Goal: Use online tool/utility: Use online tool/utility

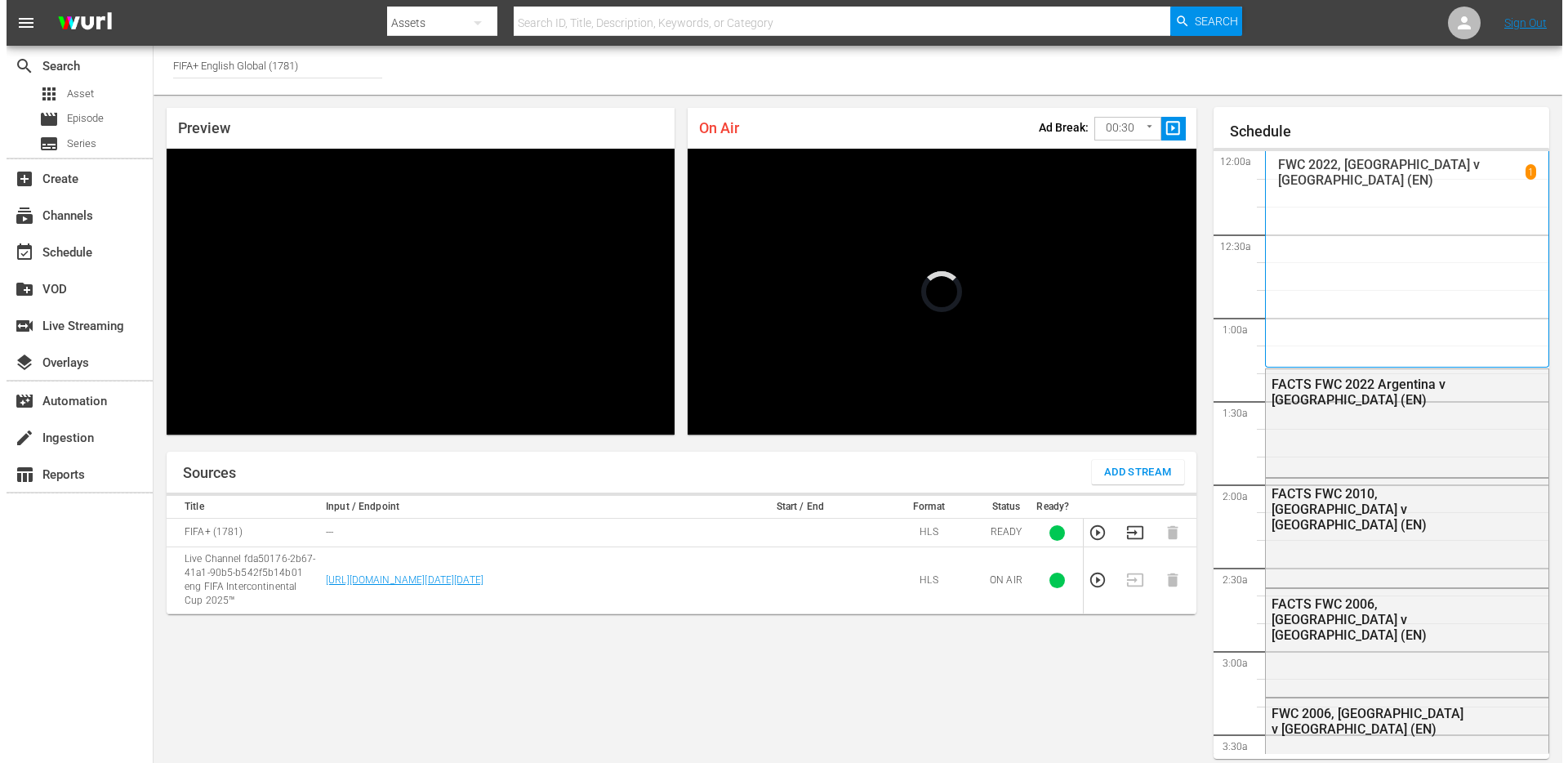
scroll to position [42, 0]
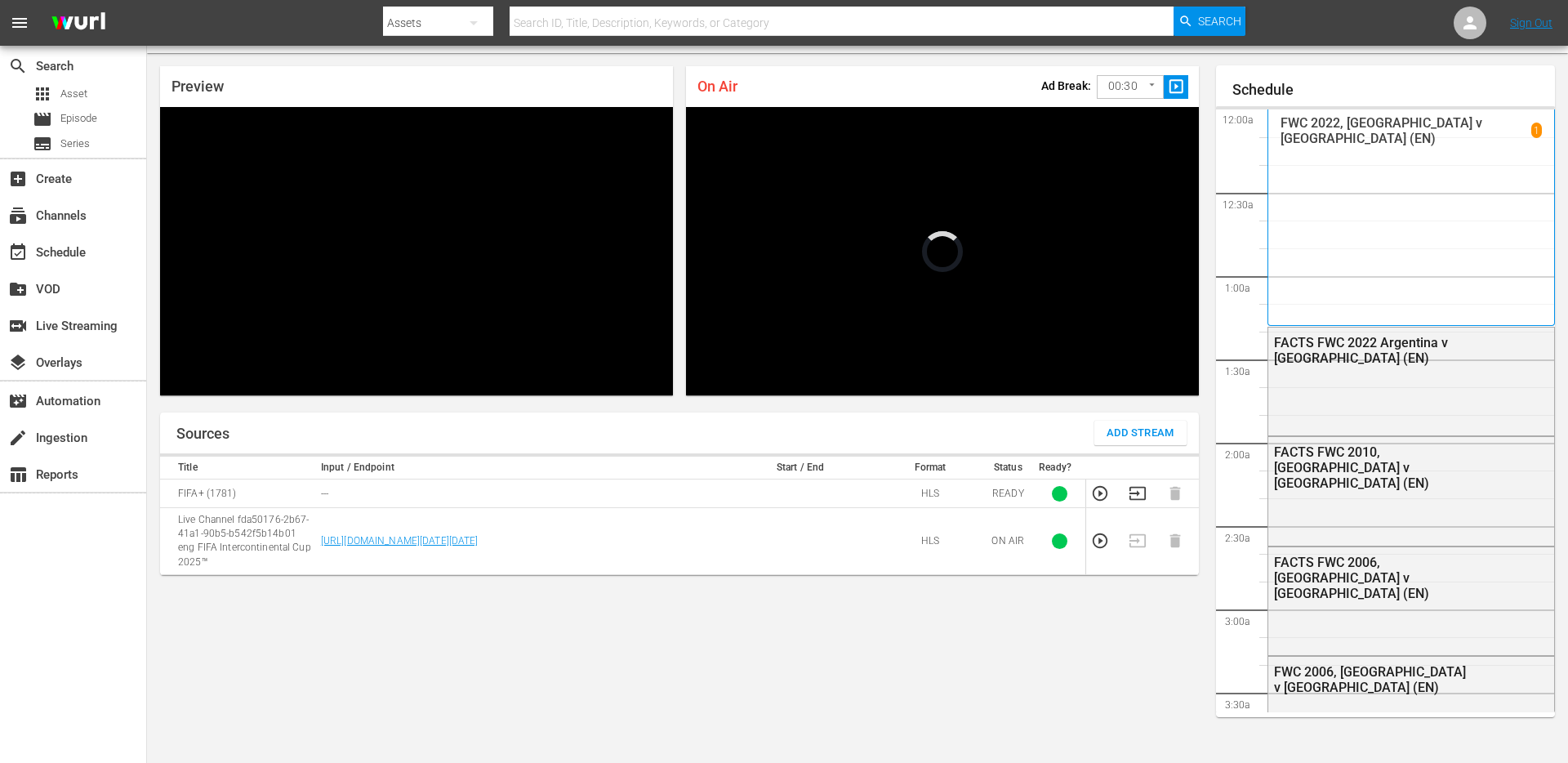
click at [1118, 86] on body "menu Search By Assets Search ID, Title, Description, Keywords, or Category Sear…" at bounding box center [784, 340] width 1568 height 763
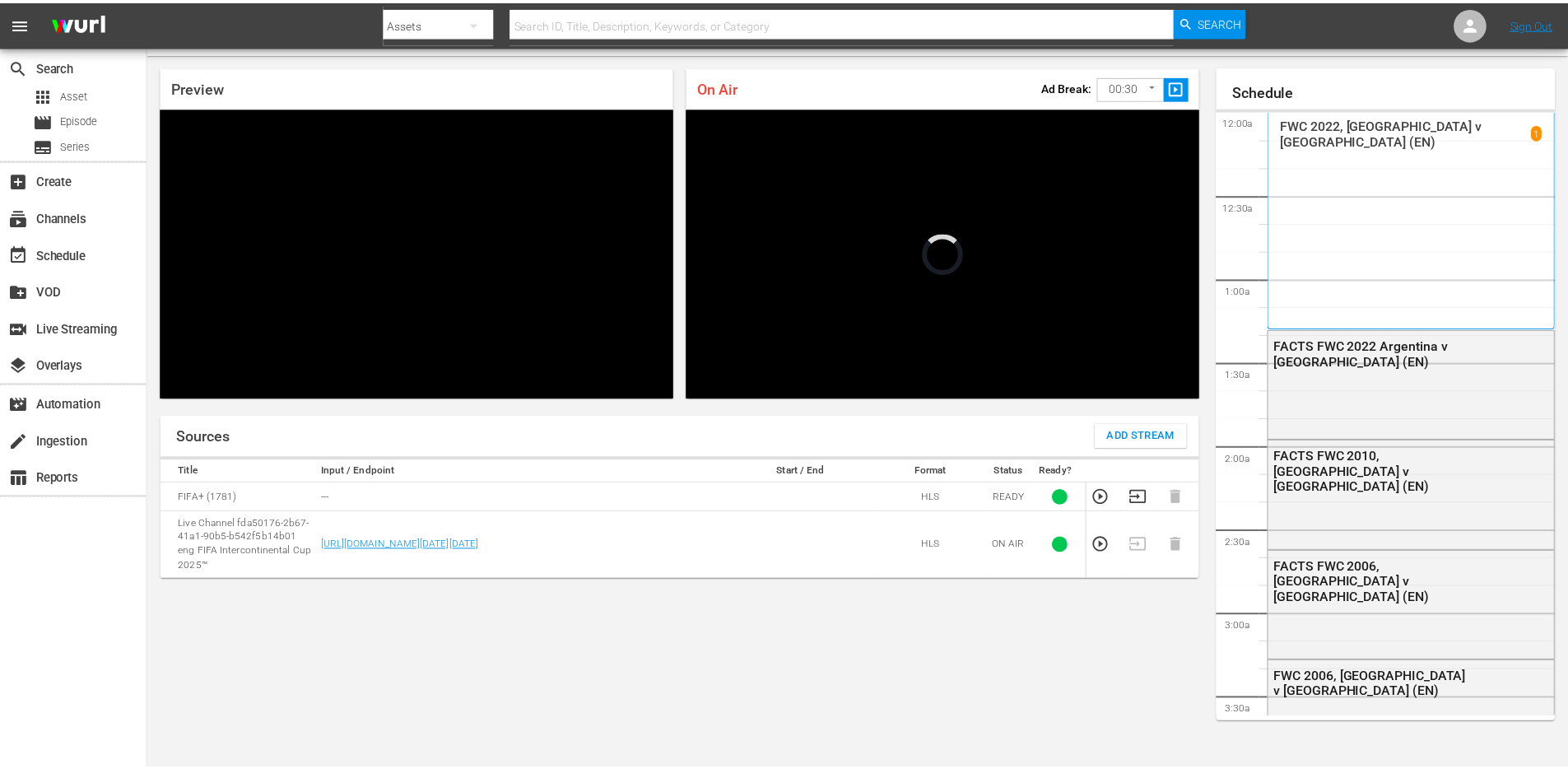
scroll to position [2644, 0]
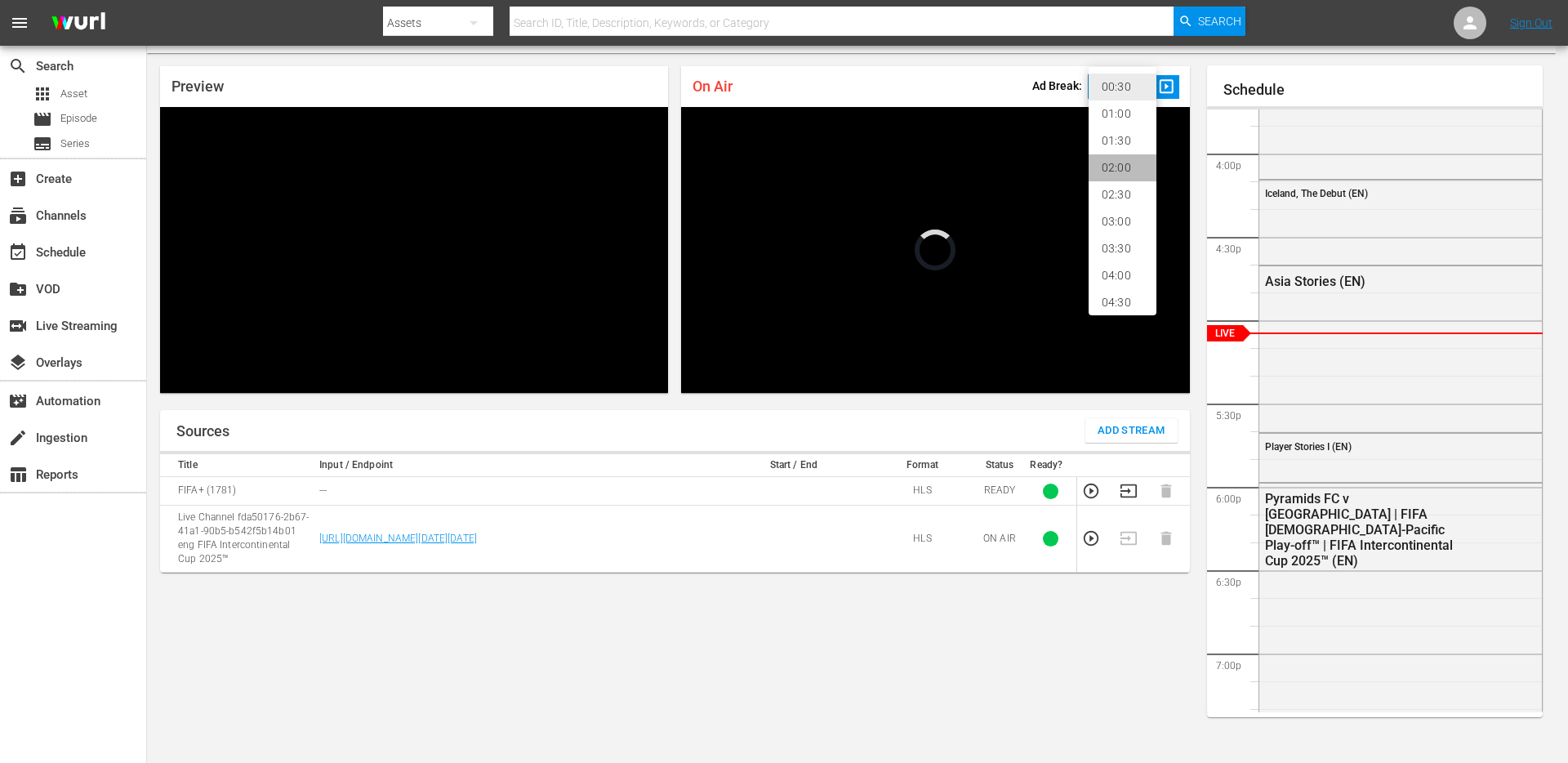
click at [1121, 165] on li "02:00" at bounding box center [1123, 168] width 68 height 27
type input "120"
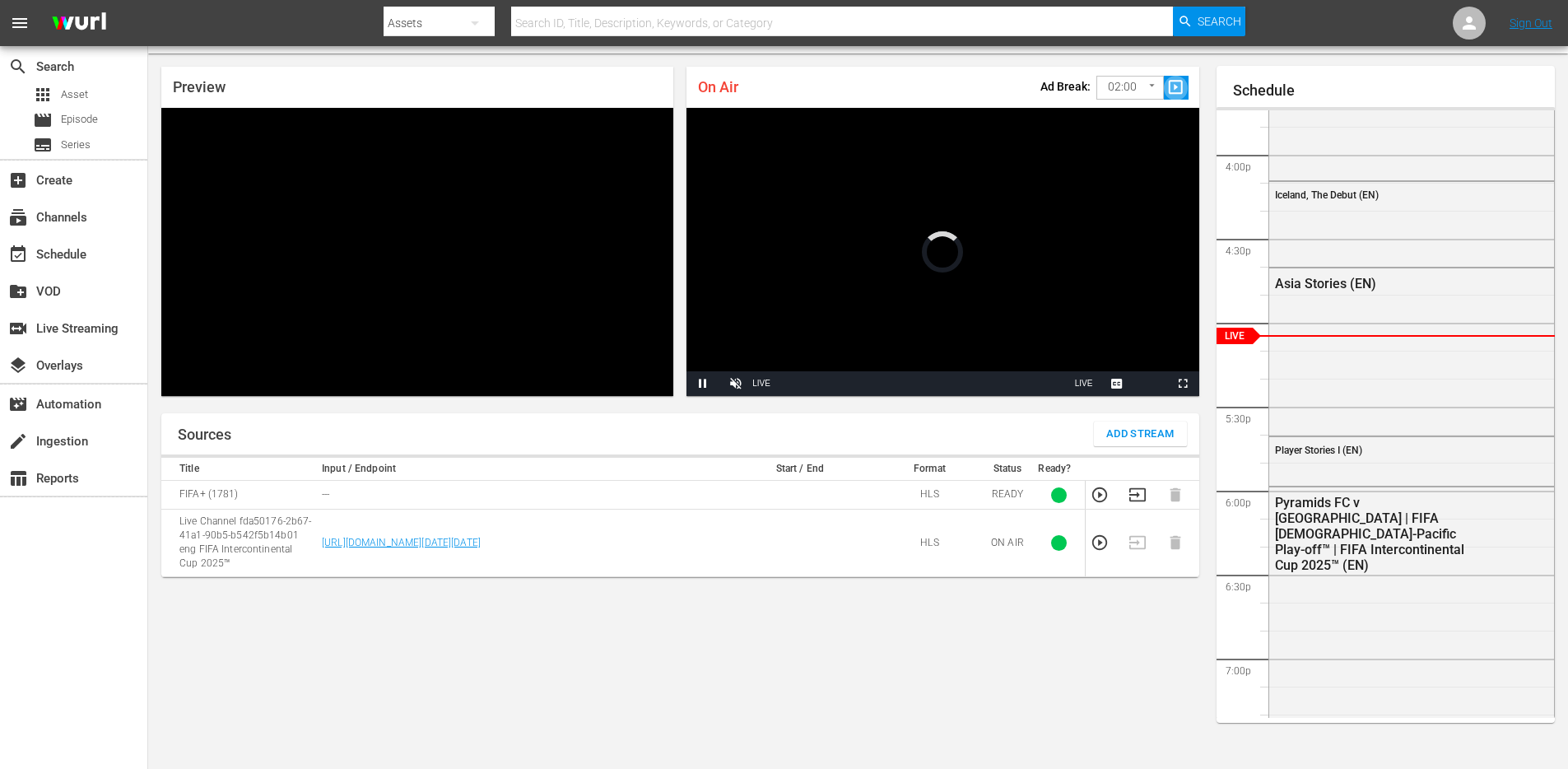
click at [1177, 88] on span "slideshow_sharp" at bounding box center [1177, 88] width 19 height 19
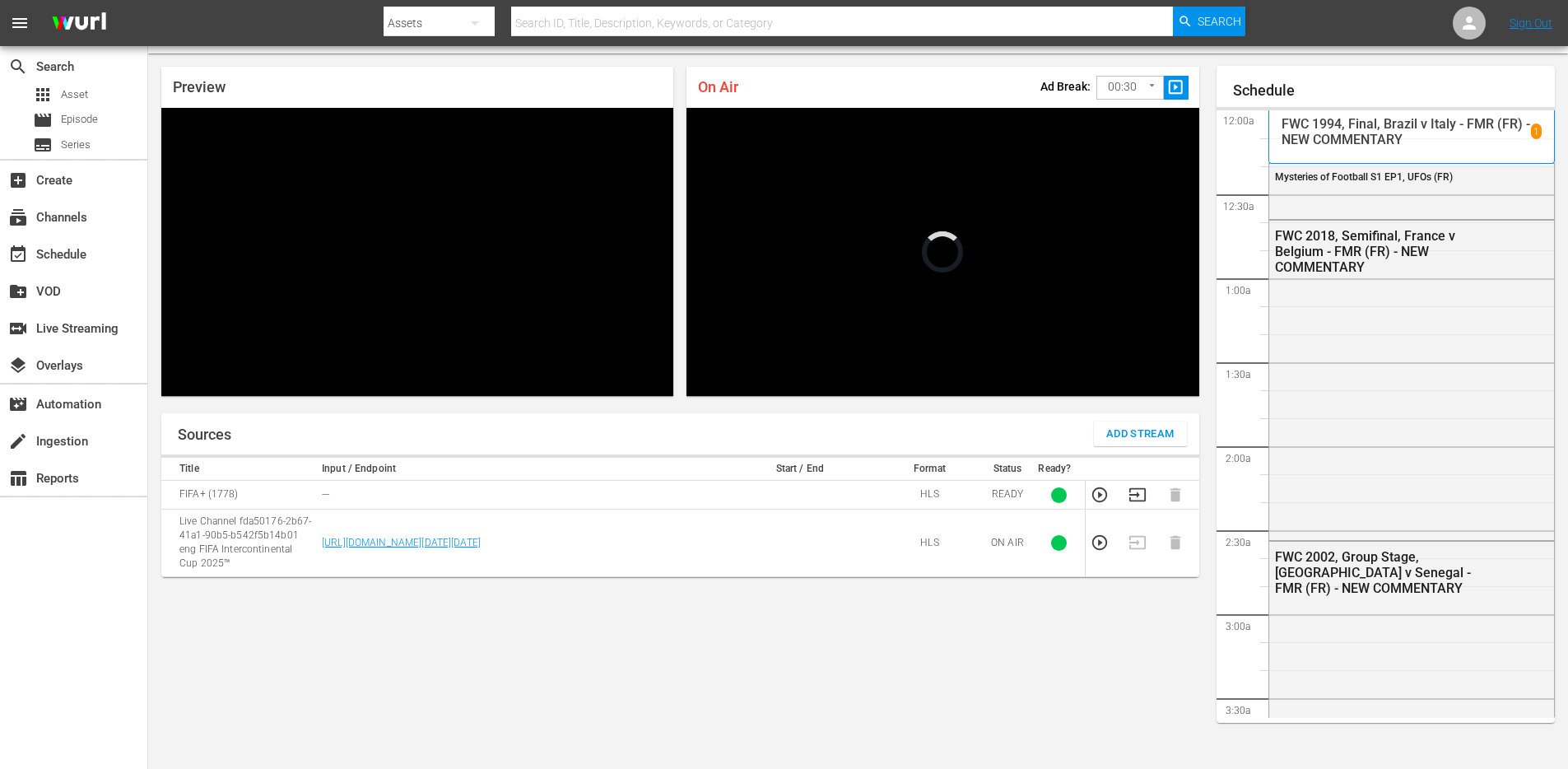
scroll to position [2647, 0]
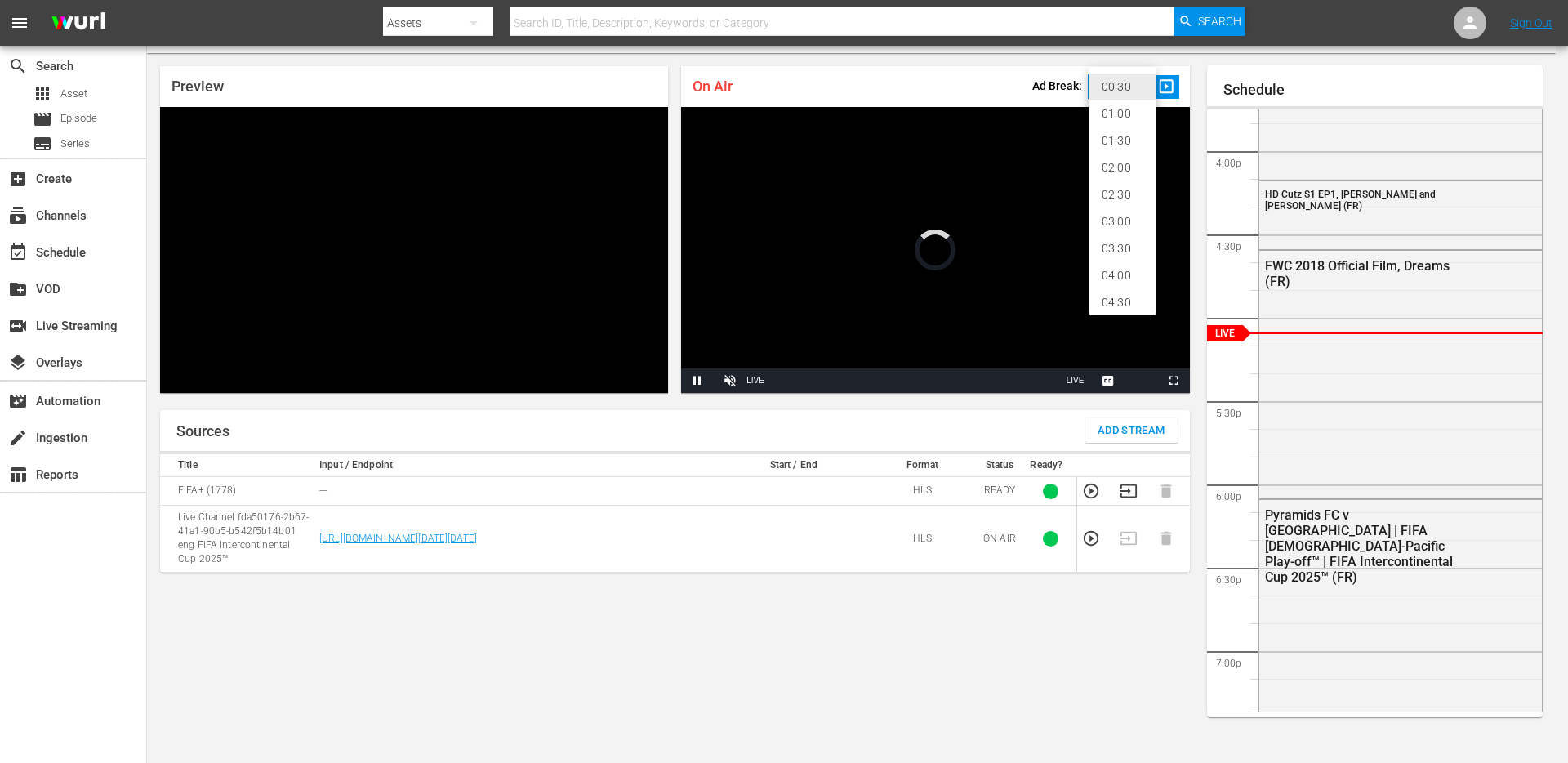
click at [1109, 92] on body "menu Search By Assets Search ID, Title, Description, Keywords, or Category Sear…" at bounding box center [784, 340] width 1568 height 763
click at [1106, 168] on li "02:00" at bounding box center [1123, 168] width 68 height 27
type input "120"
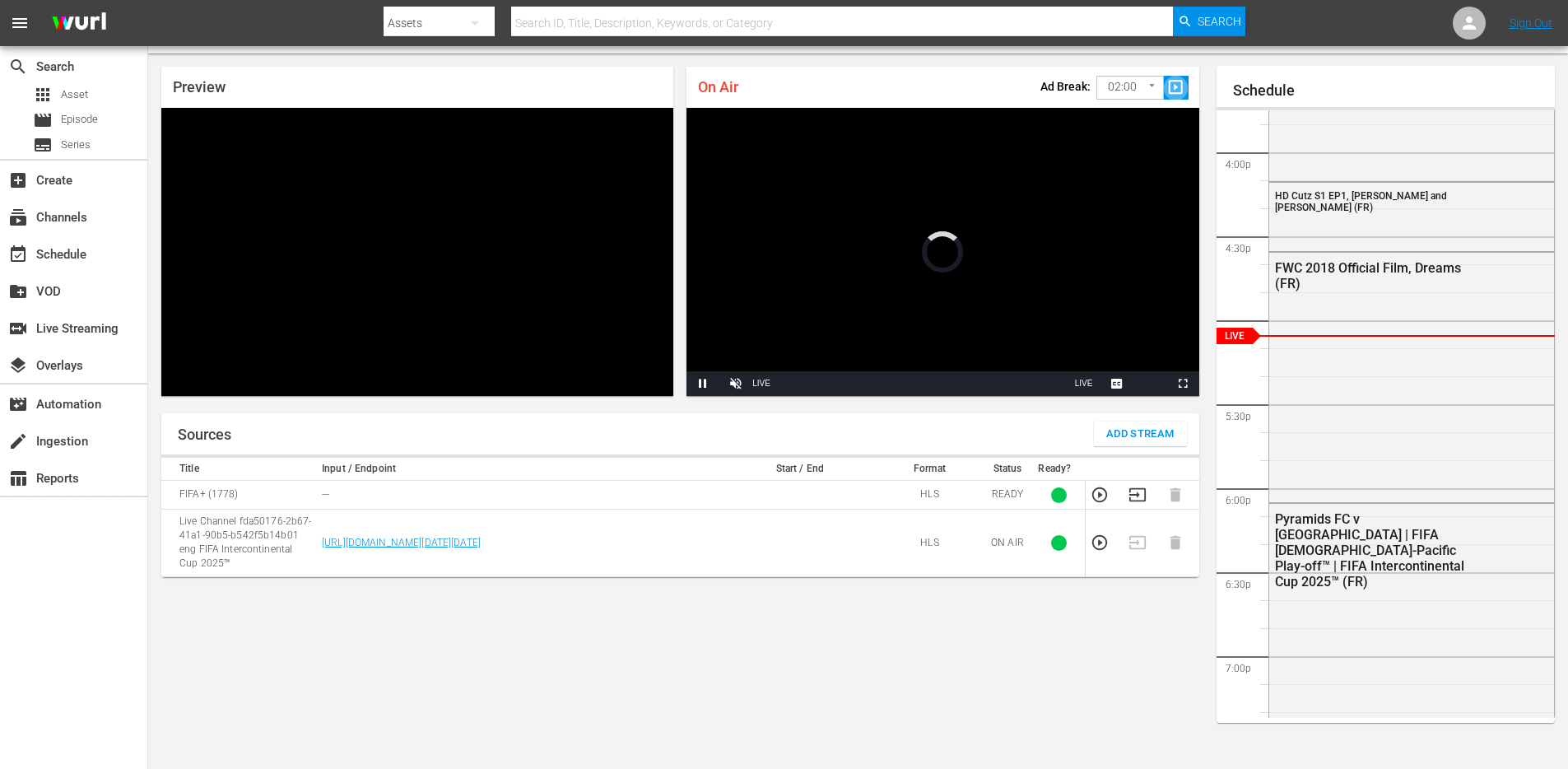
click at [1175, 91] on span "slideshow_sharp" at bounding box center [1177, 88] width 19 height 19
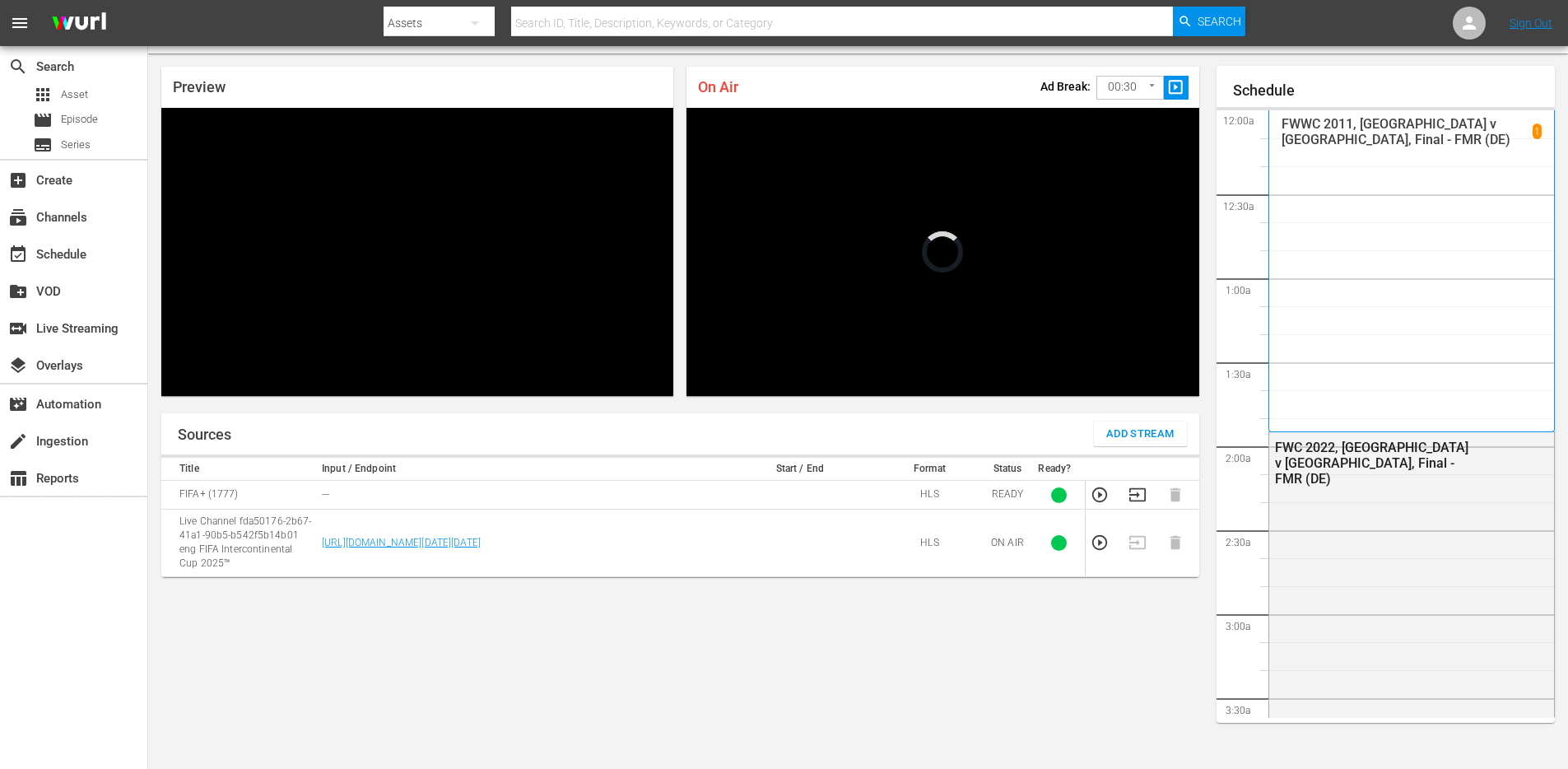
scroll to position [2649, 0]
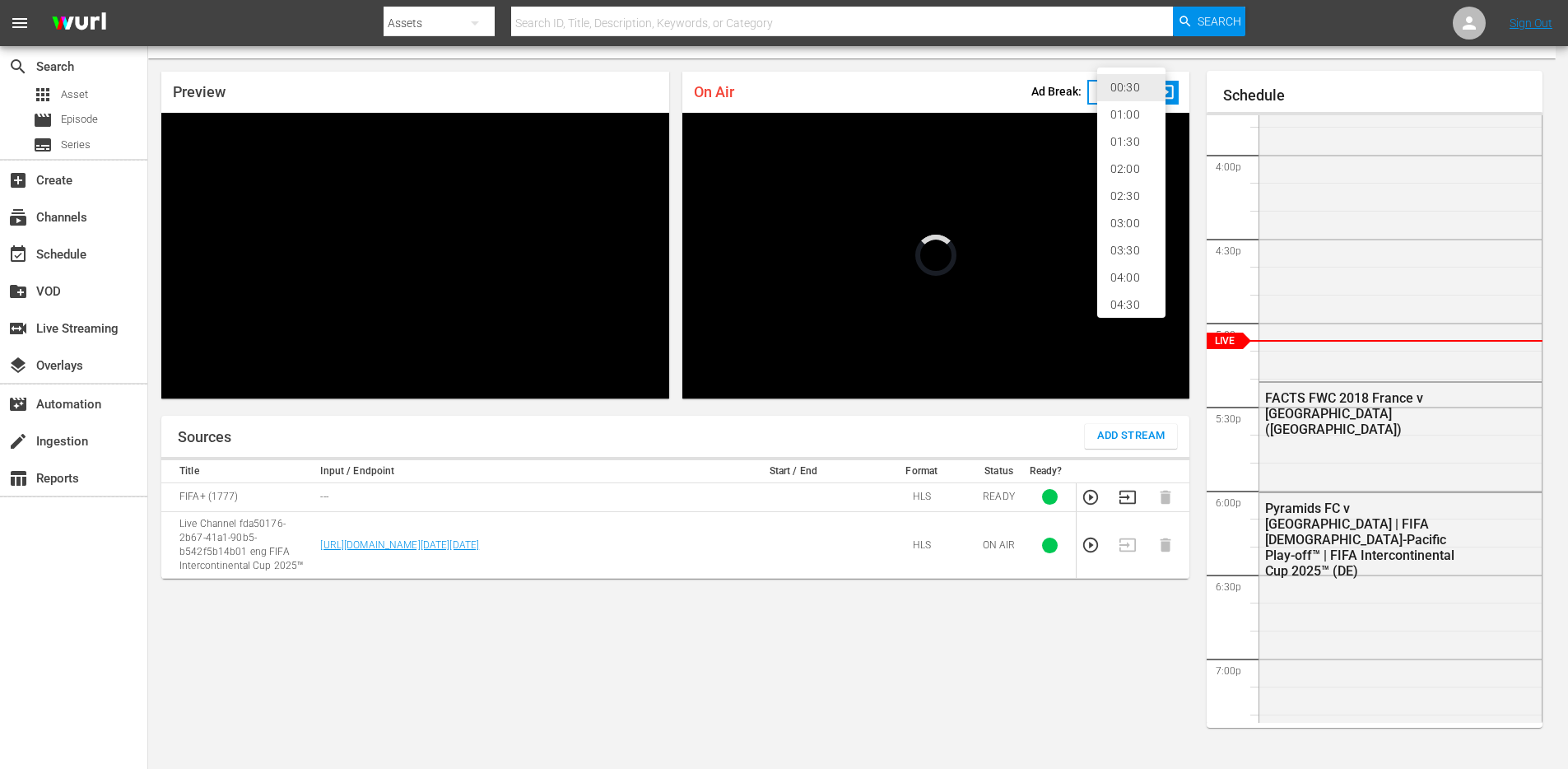
click at [1112, 91] on body "menu Search By Assets Search ID, Title, Description, Keywords, or Category Sear…" at bounding box center [784, 348] width 1568 height 769
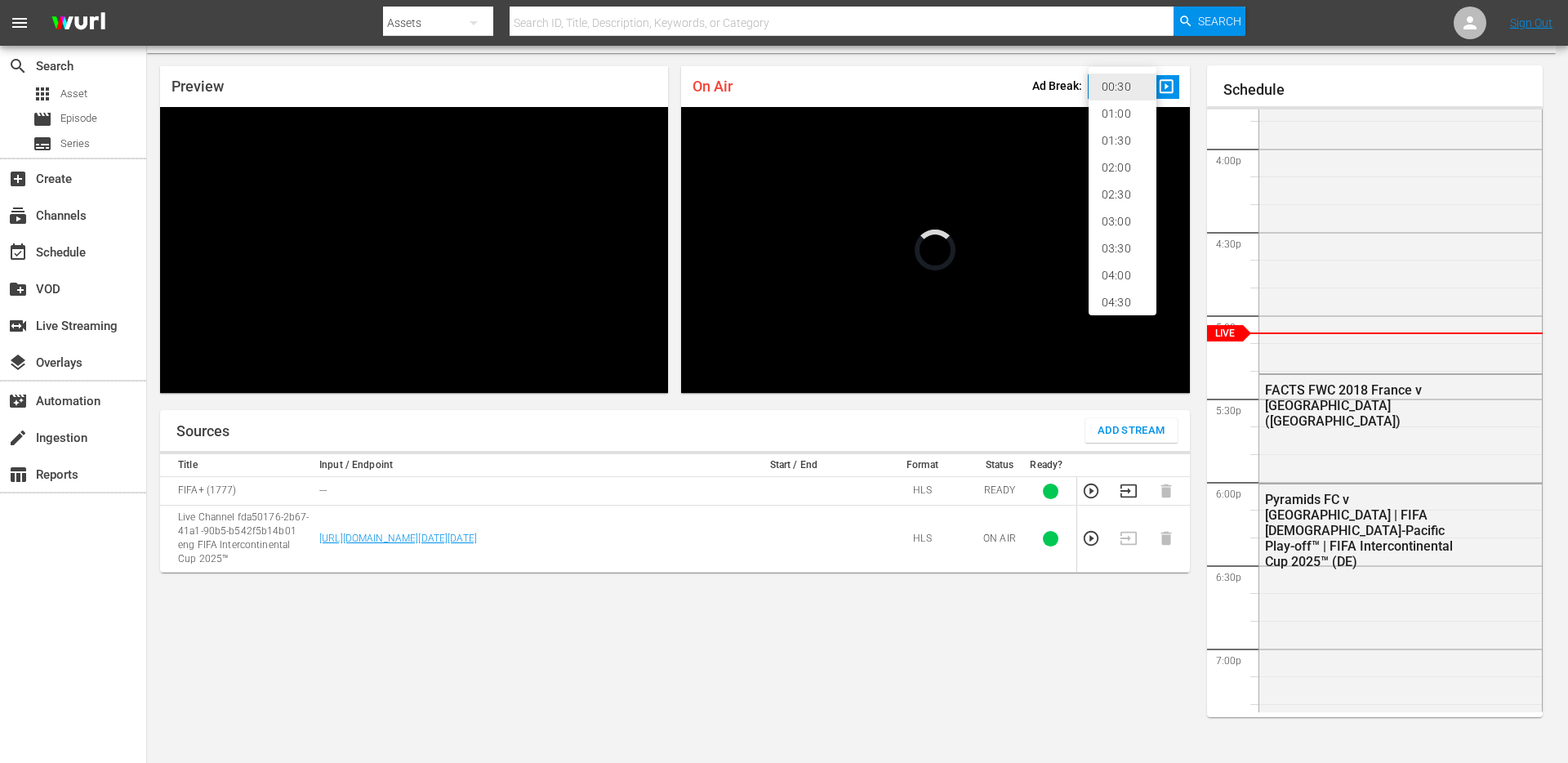
click at [1103, 162] on li "02:00" at bounding box center [1123, 168] width 68 height 27
type input "120"
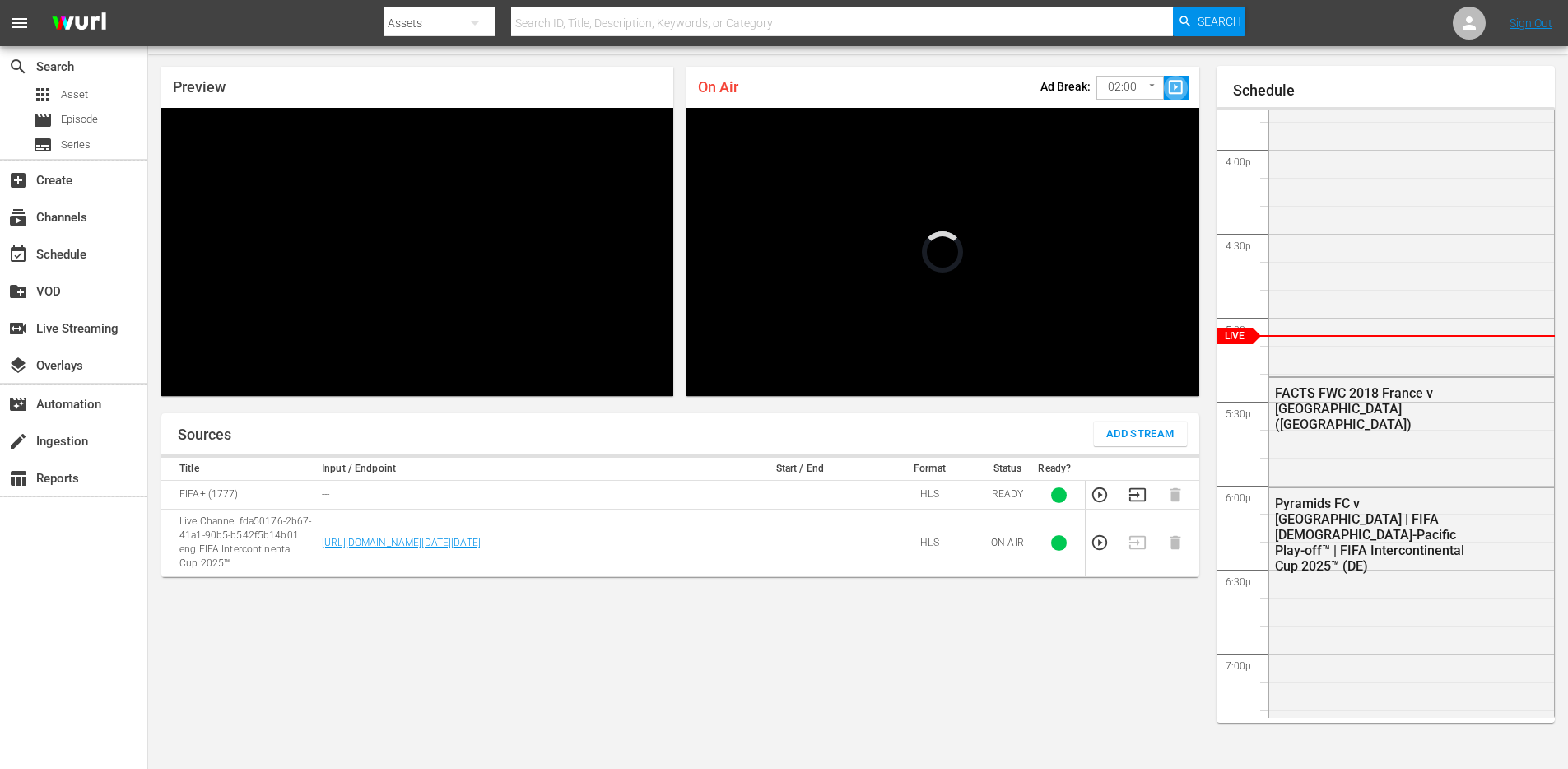
click at [1178, 90] on span "slideshow_sharp" at bounding box center [1177, 88] width 19 height 19
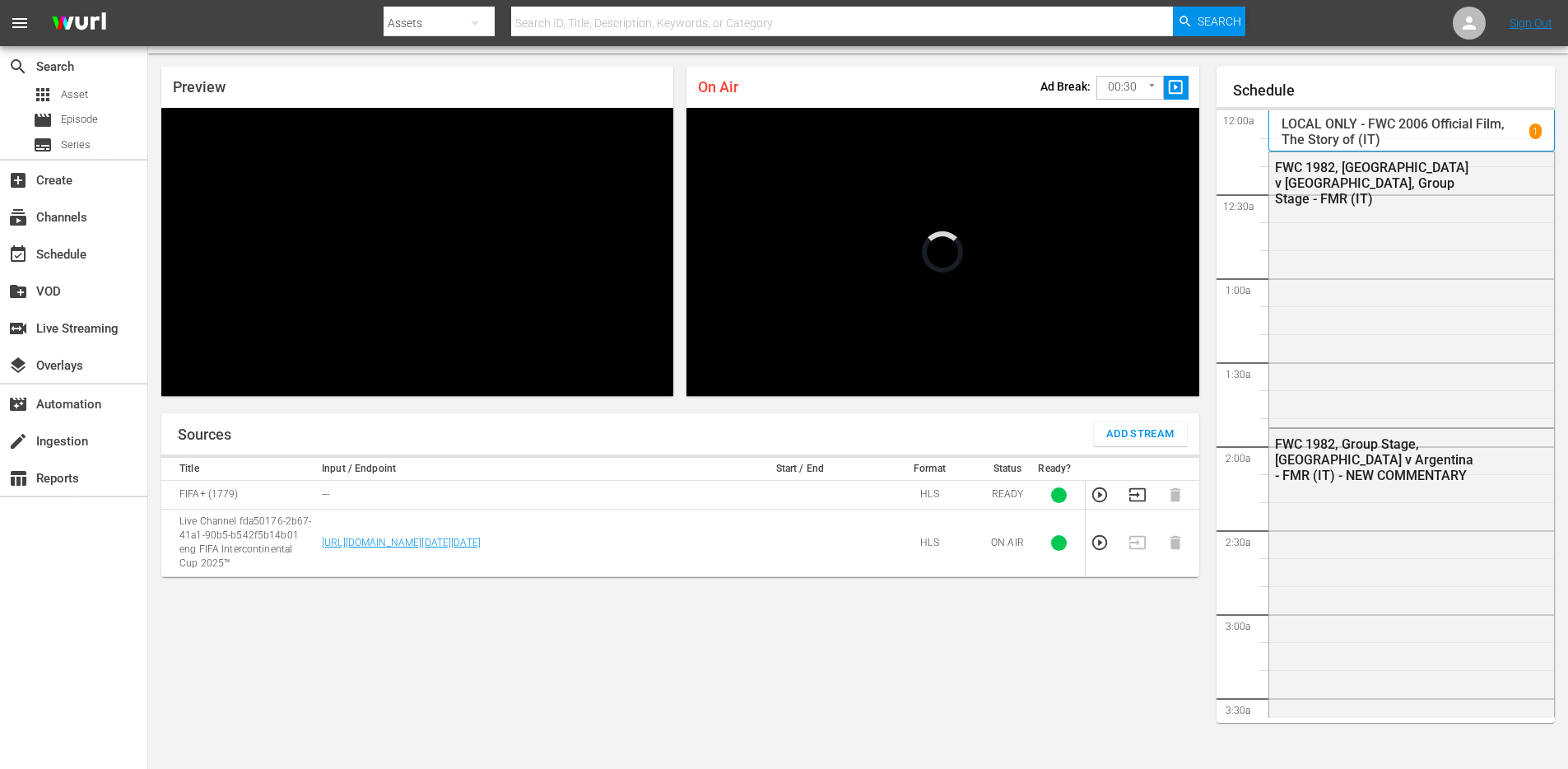
scroll to position [2651, 0]
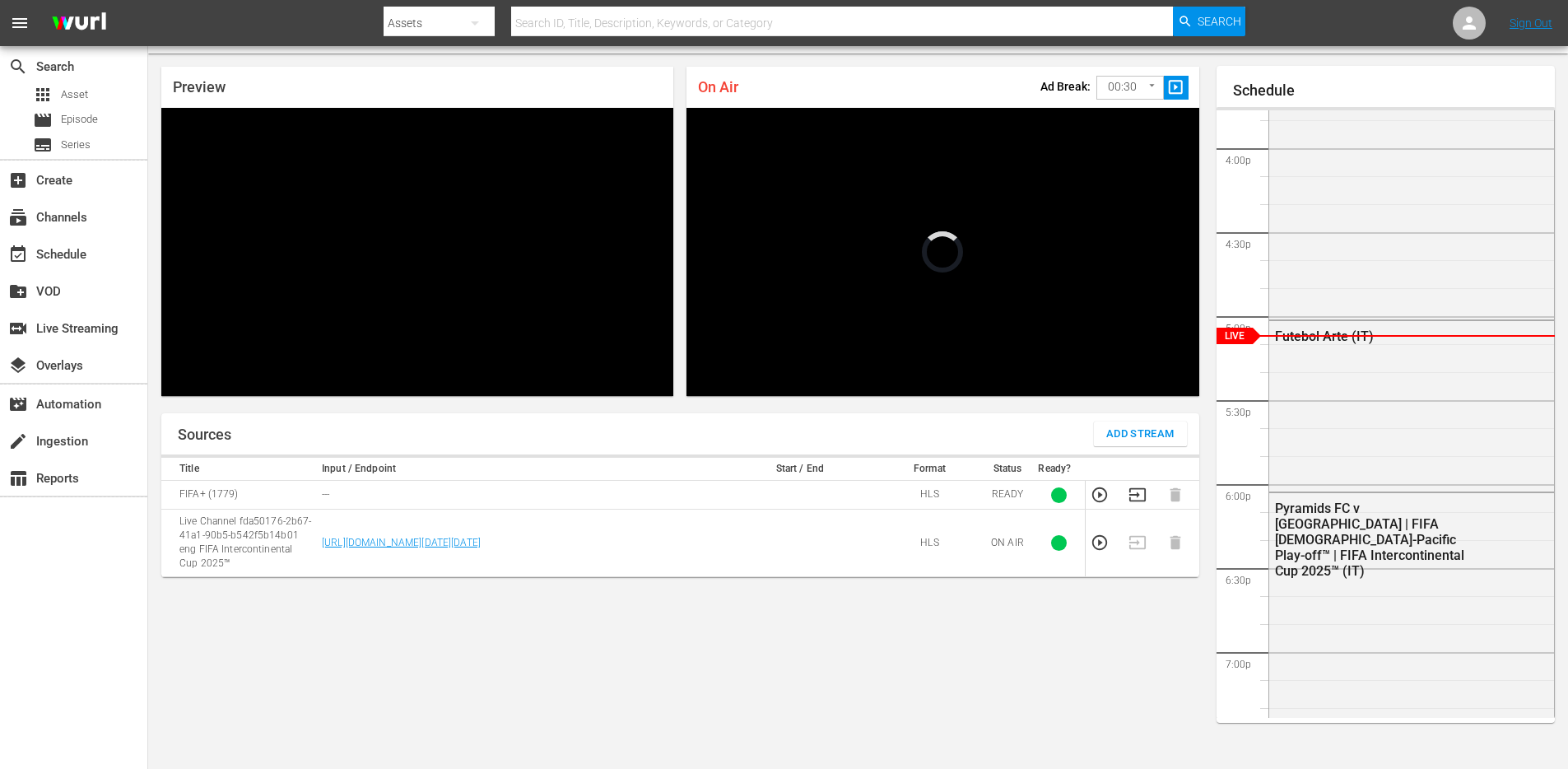
click at [1124, 90] on body "menu Search By Assets Search ID, Title, Description, Keywords, or Category Sear…" at bounding box center [784, 342] width 1568 height 769
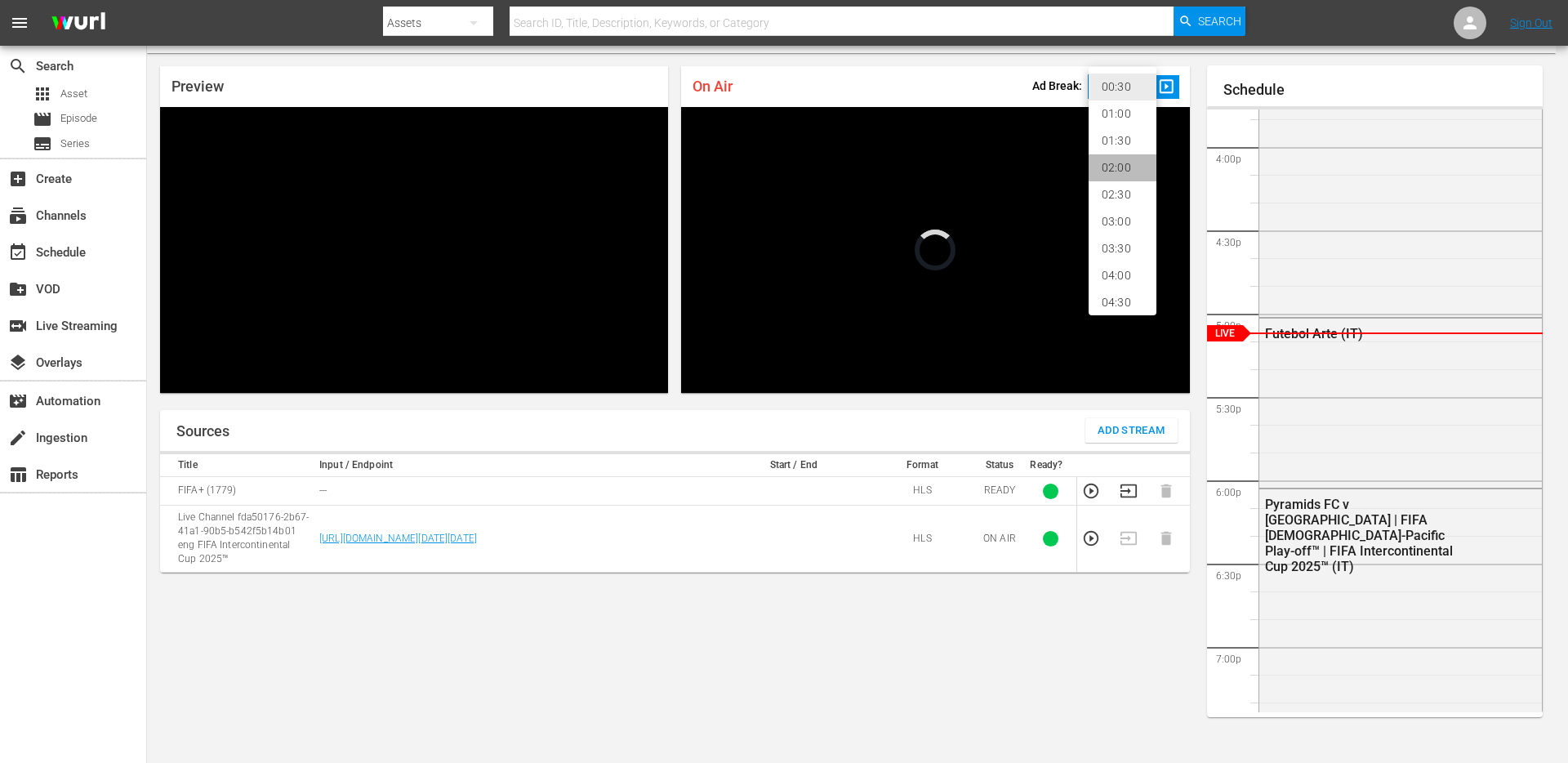
click at [1100, 168] on li "02:00" at bounding box center [1123, 168] width 68 height 27
type input "120"
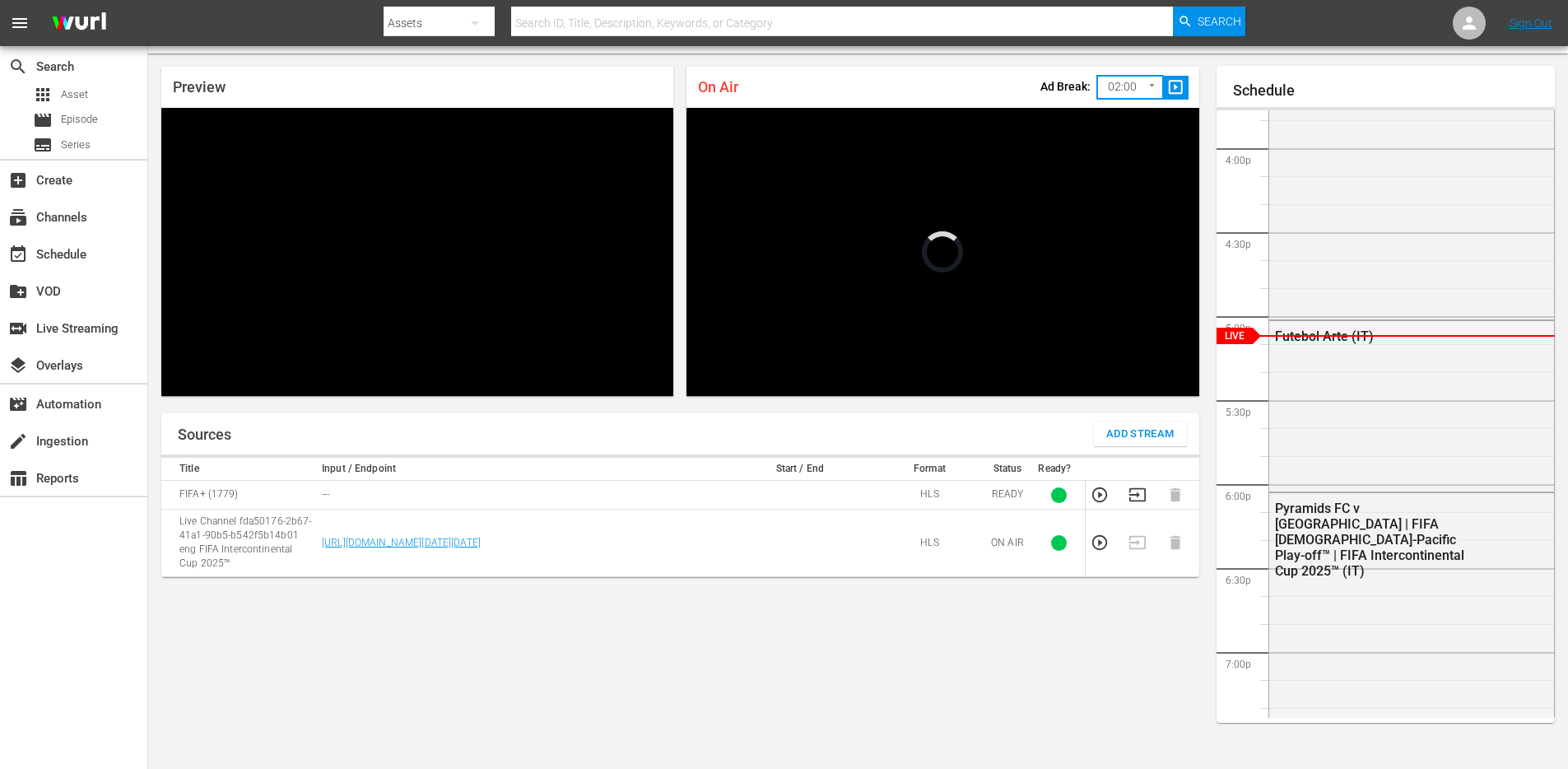
click at [1178, 92] on span "slideshow_sharp" at bounding box center [1177, 88] width 19 height 19
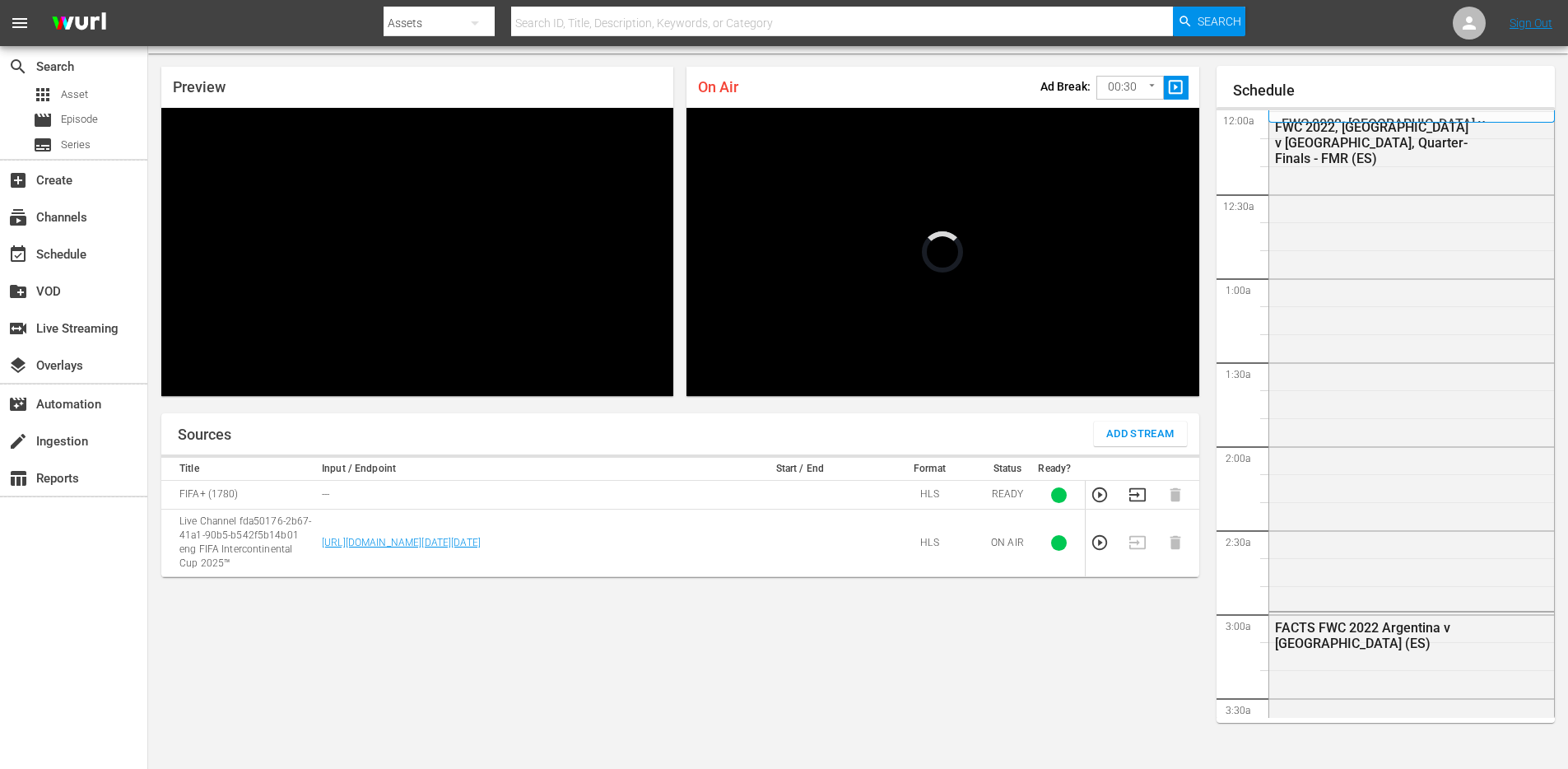
scroll to position [2653, 0]
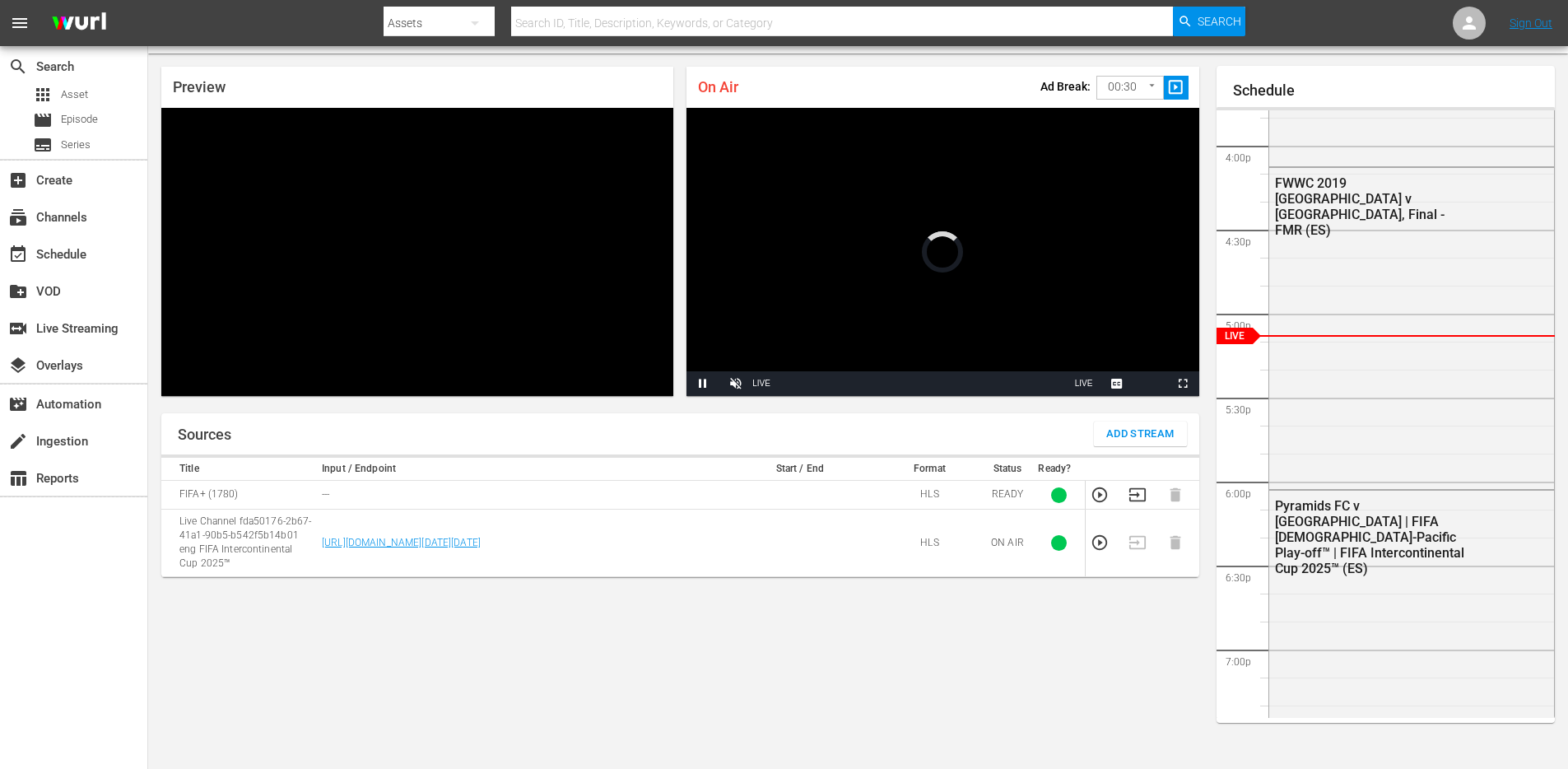
click at [1104, 95] on body "menu Search By Assets Search ID, Title, Description, Keywords, or Category Sear…" at bounding box center [784, 342] width 1568 height 769
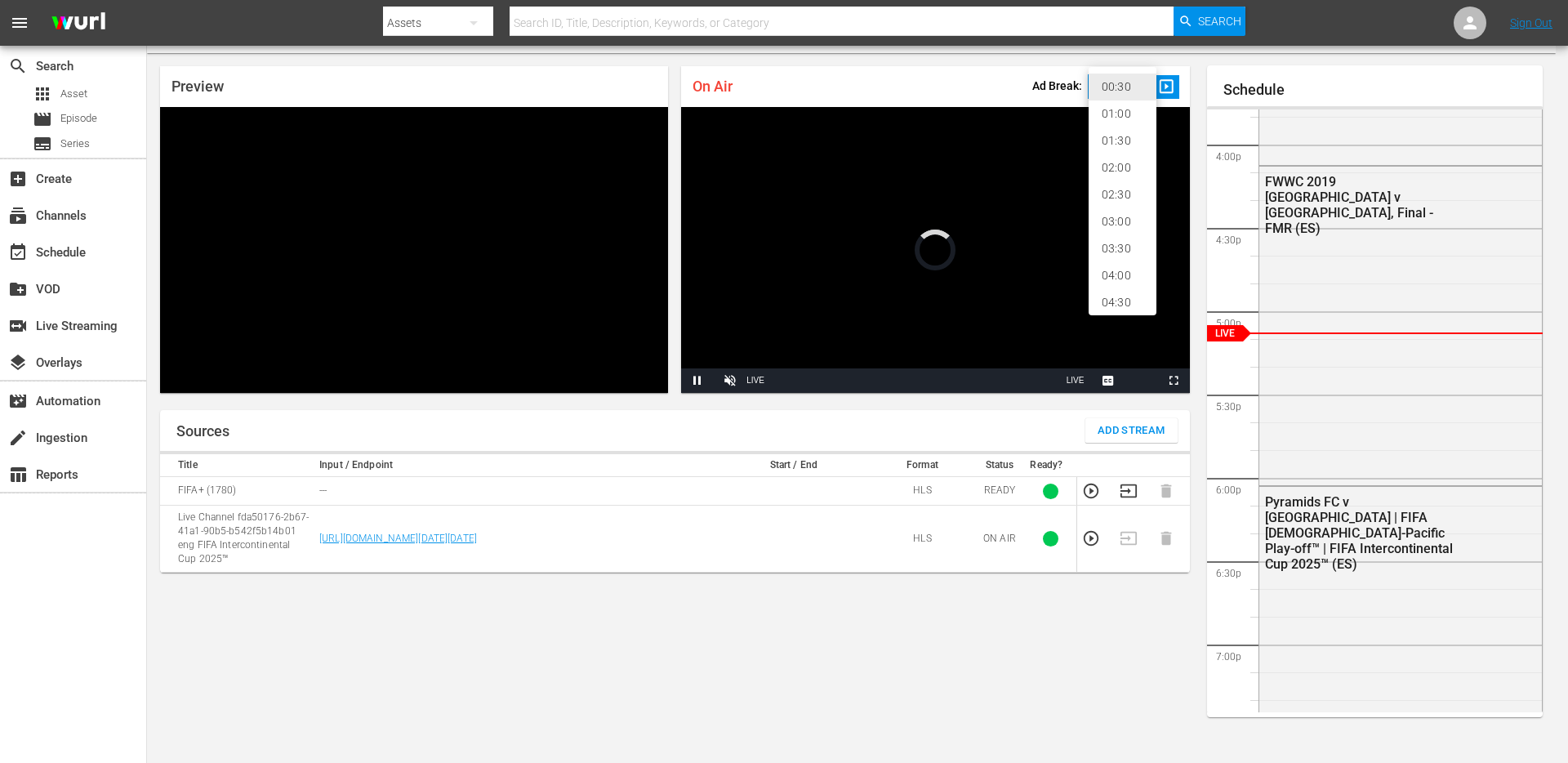
click at [1098, 163] on li "02:00" at bounding box center [1123, 168] width 68 height 27
type input "120"
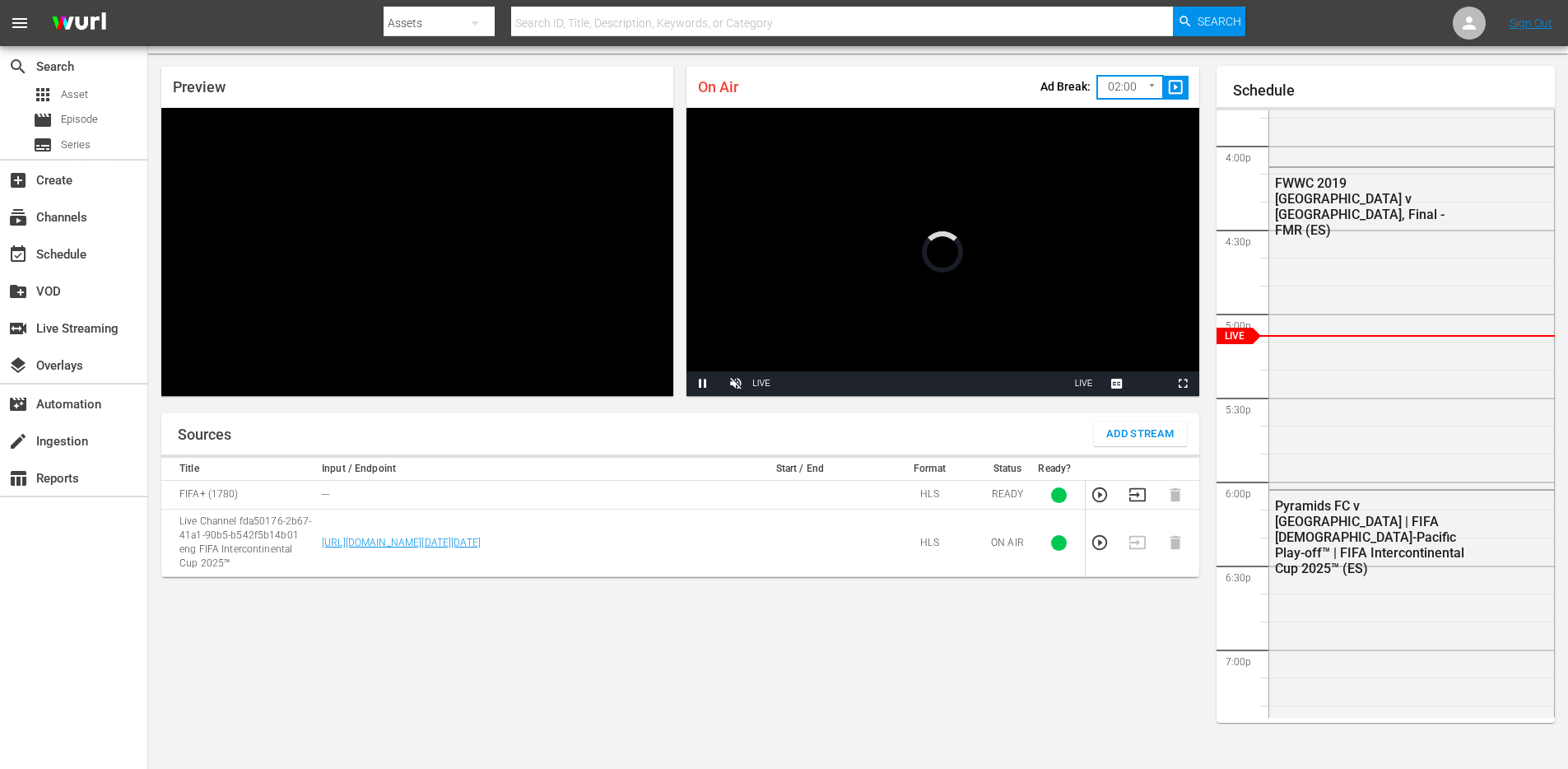
click at [1170, 94] on span "slideshow_sharp" at bounding box center [1177, 88] width 19 height 19
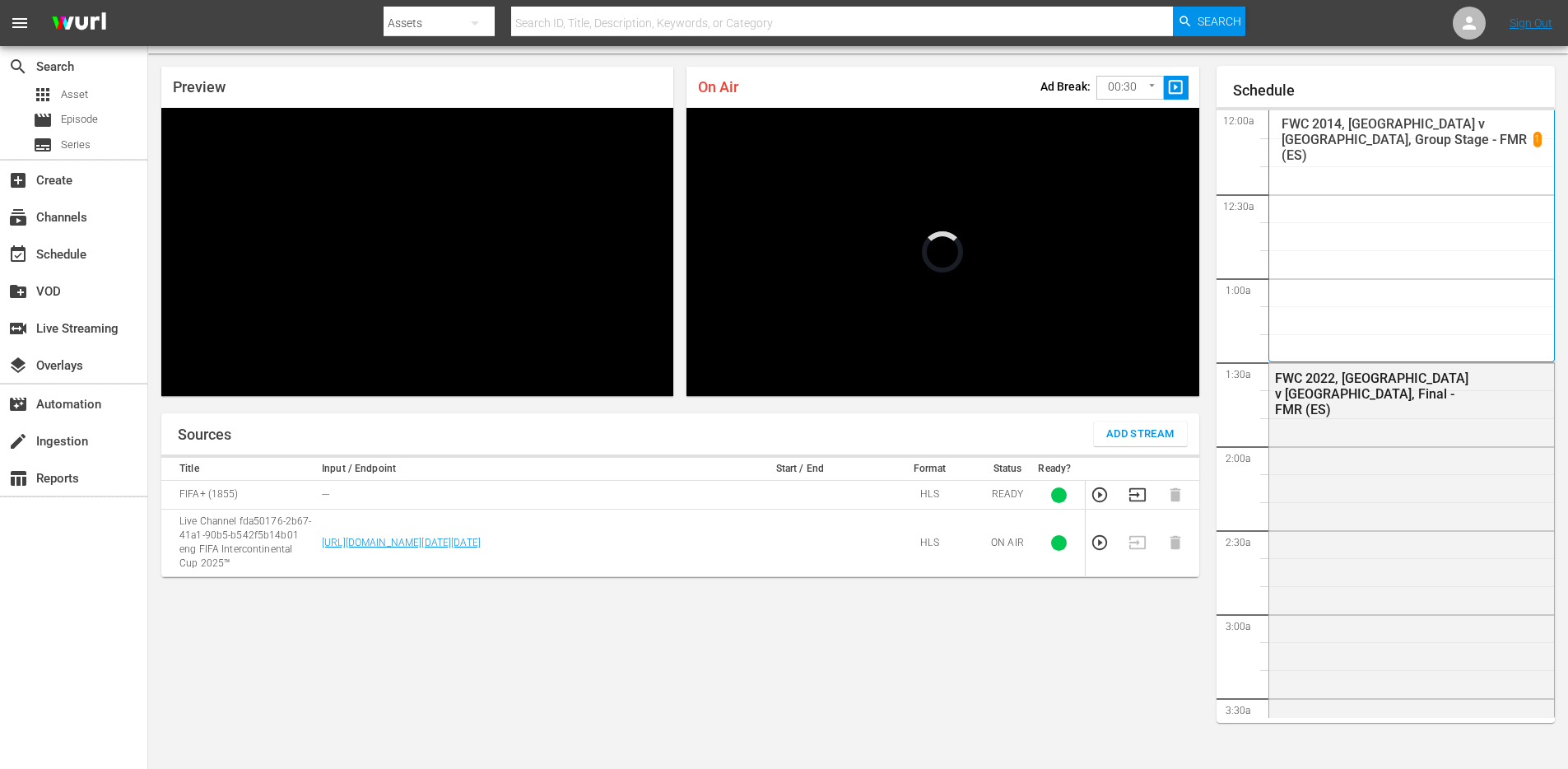
scroll to position [2654, 0]
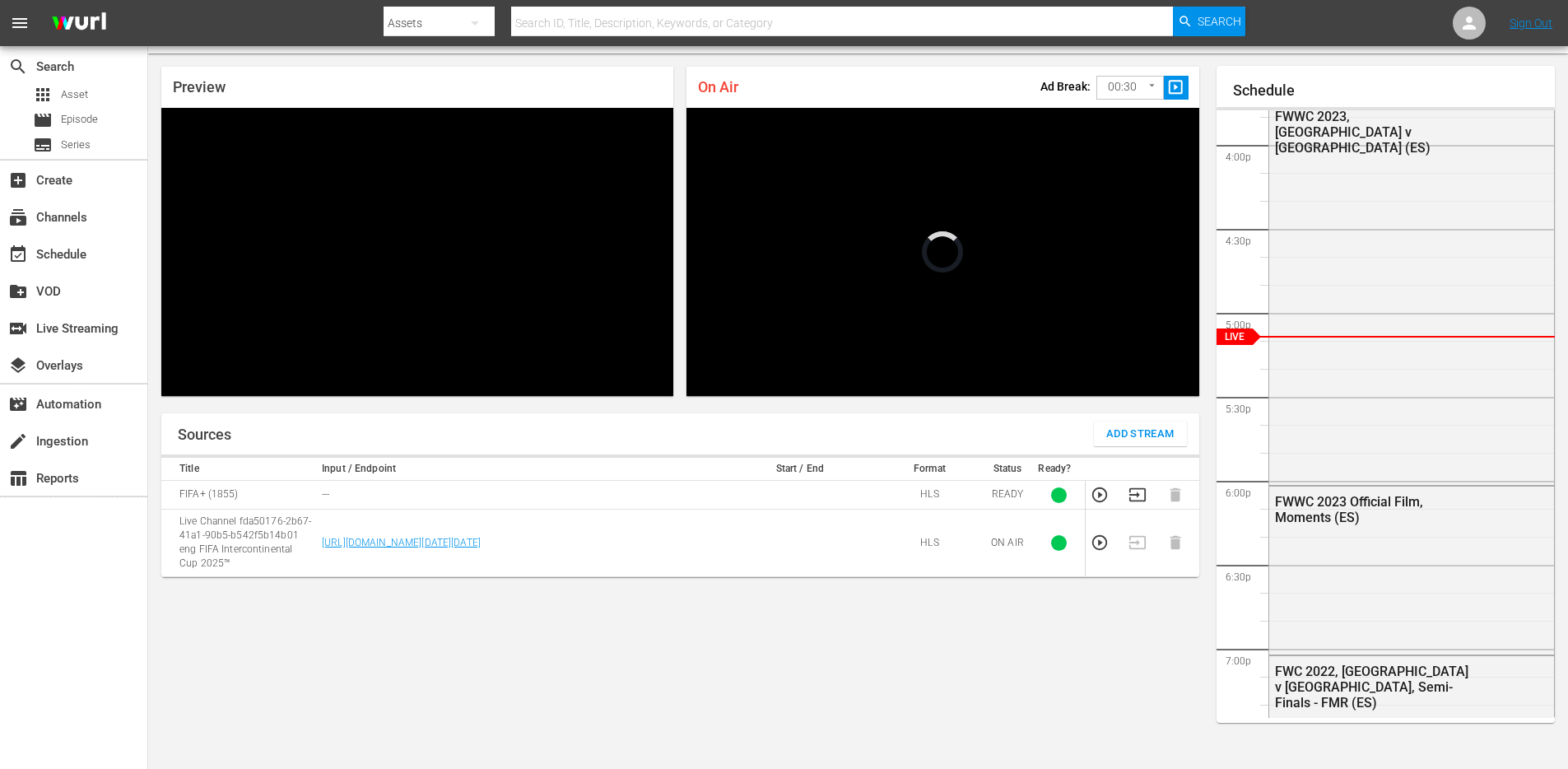
click at [1111, 89] on body "menu Search By Assets Search ID, Title, Description, Keywords, or Category Sear…" at bounding box center [784, 342] width 1568 height 769
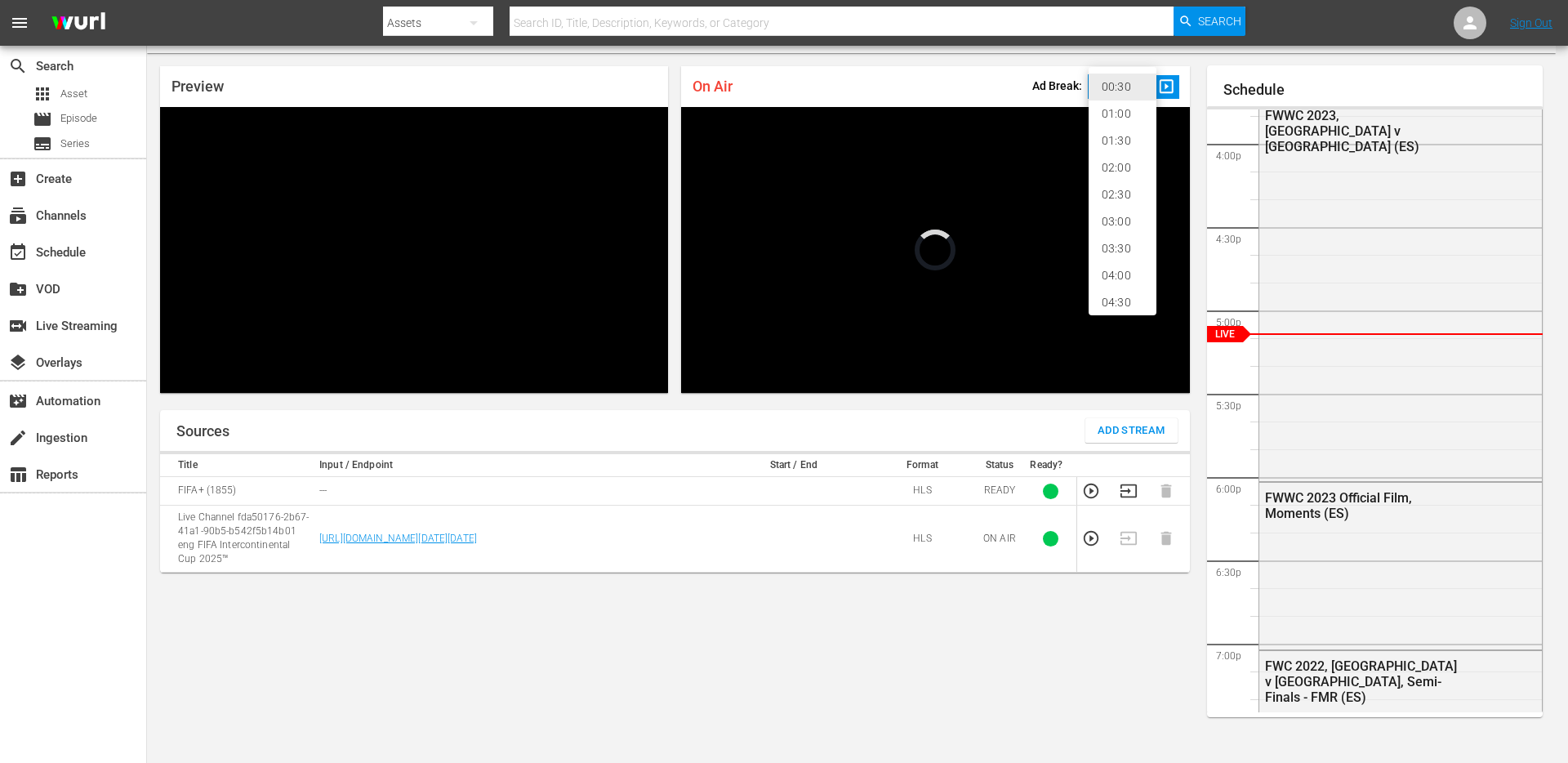
click at [1099, 165] on li "02:00" at bounding box center [1123, 168] width 68 height 27
type input "120"
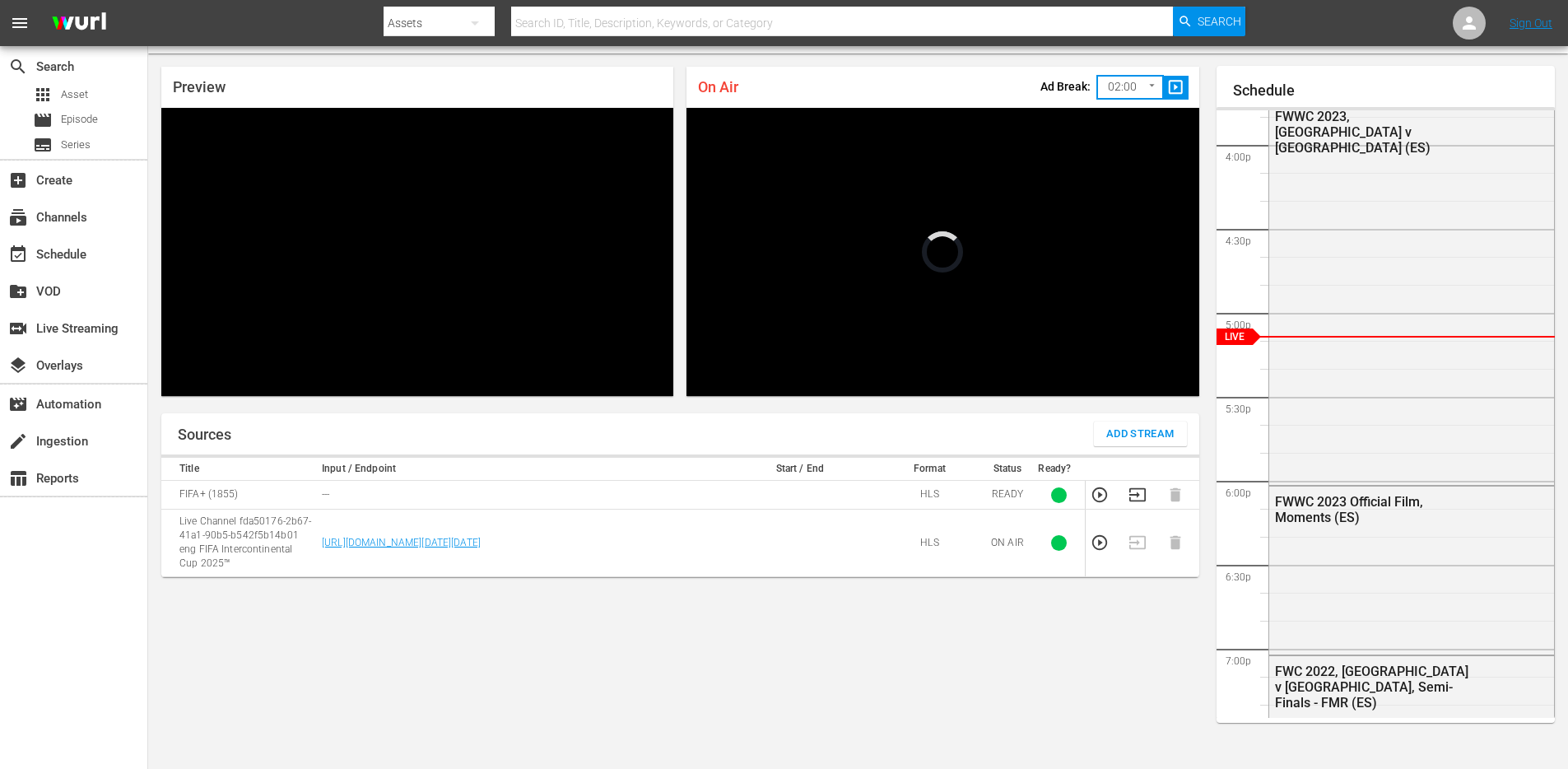
click at [1169, 86] on span "slideshow_sharp" at bounding box center [1177, 88] width 19 height 19
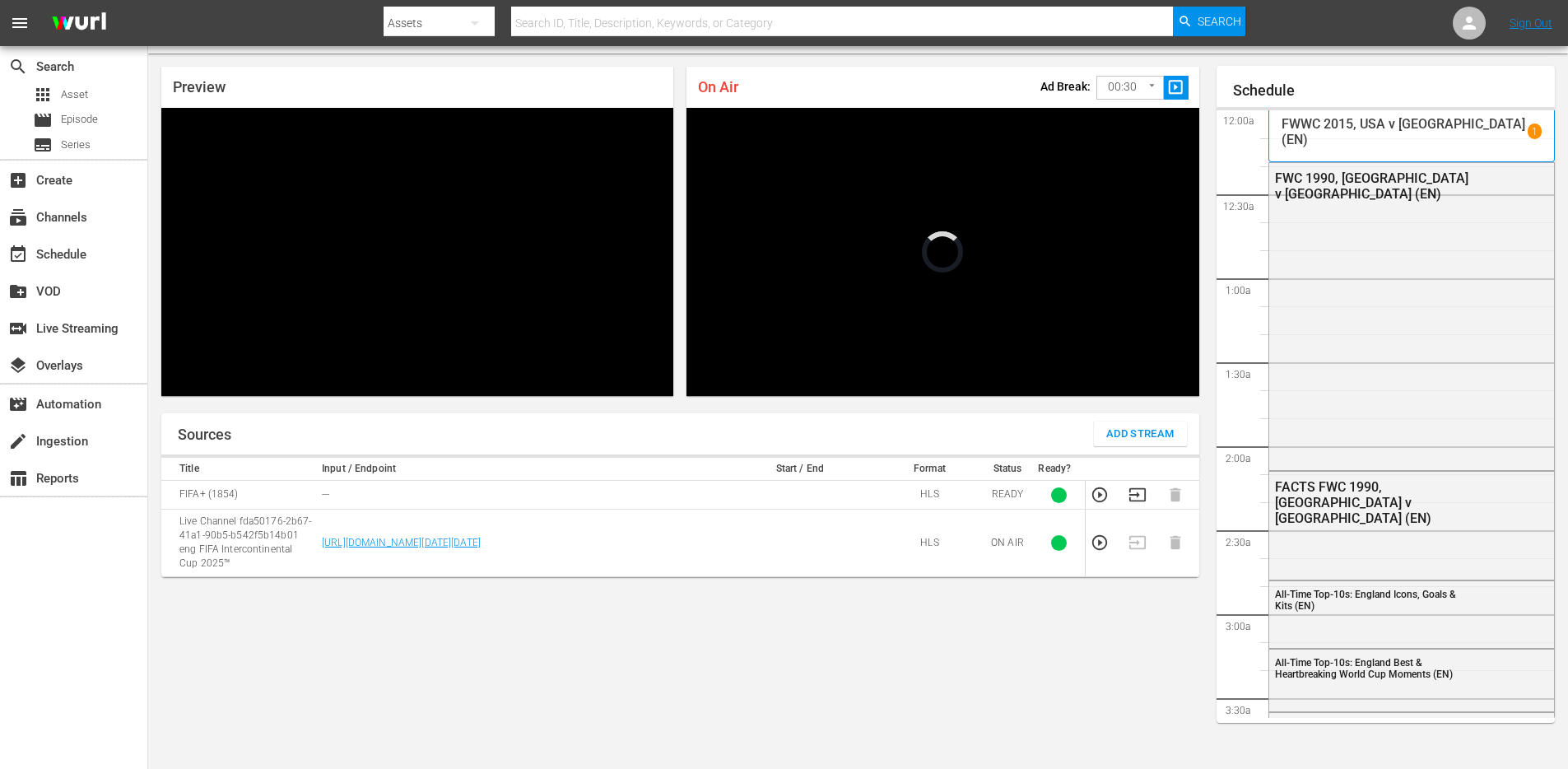
scroll to position [1480, 0]
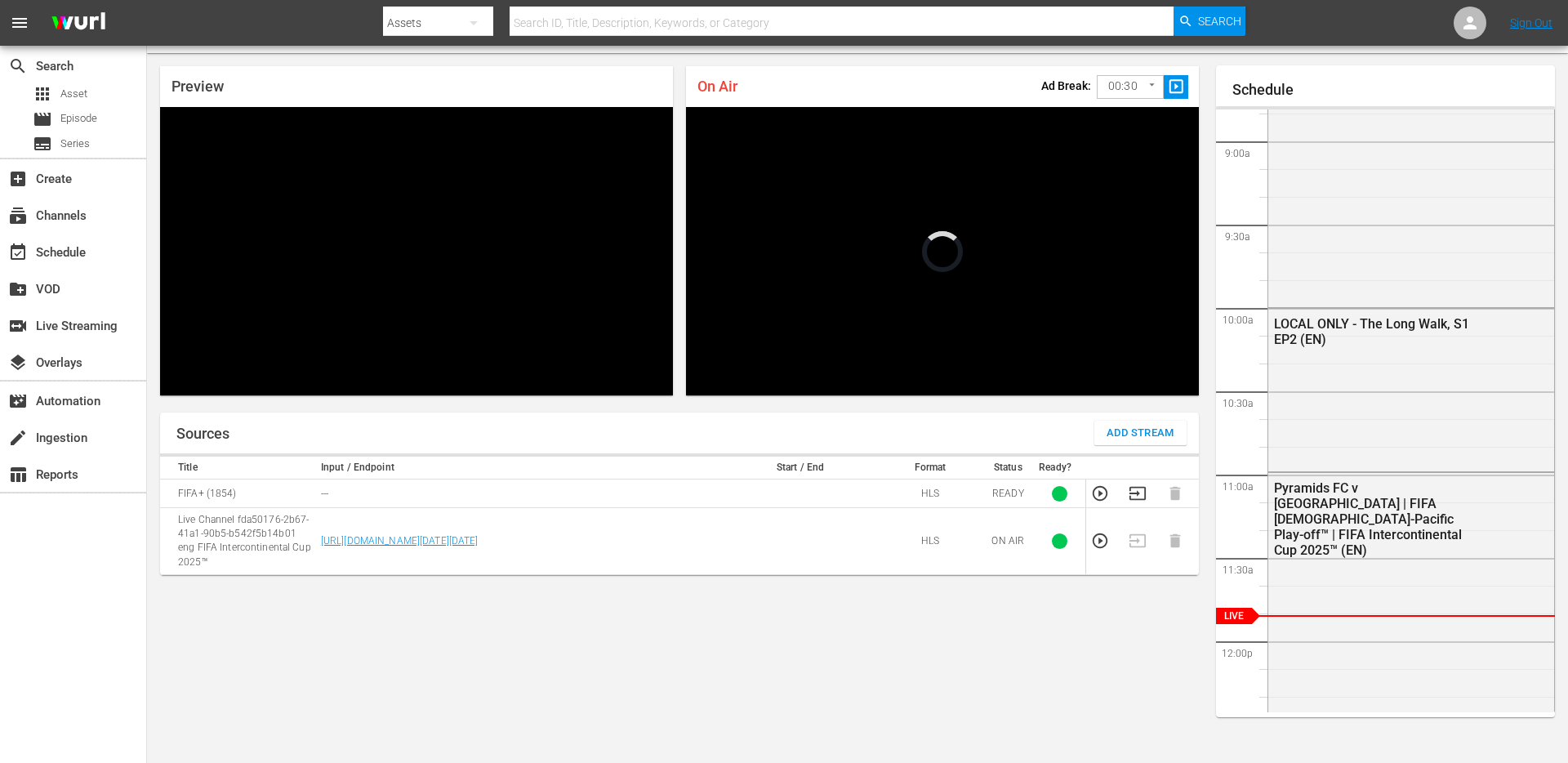
click at [1099, 93] on body "menu Search By Assets Search ID, Title, Description, Keywords, or Category Sear…" at bounding box center [784, 340] width 1568 height 763
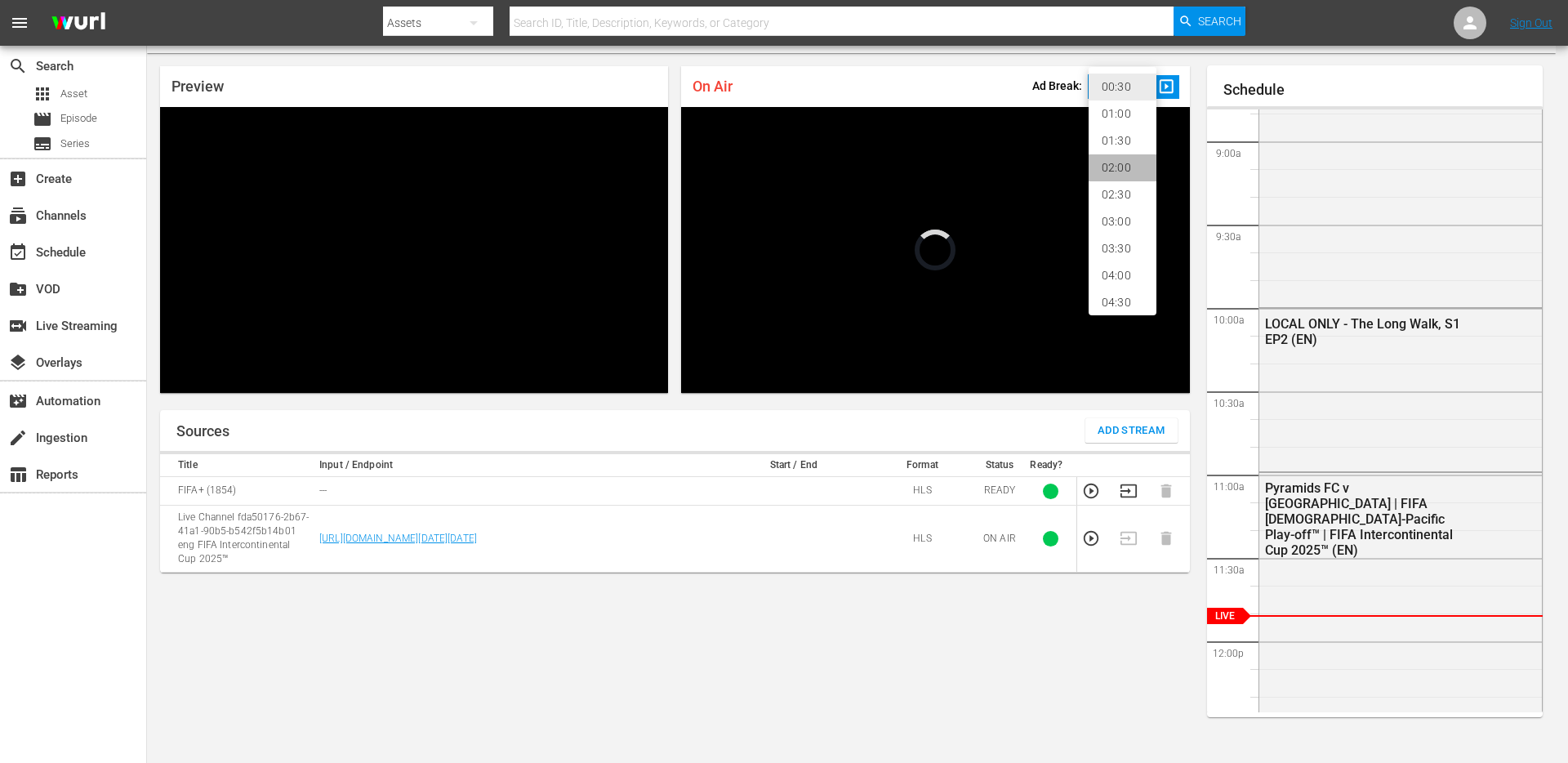
click at [1103, 165] on li "02:00" at bounding box center [1123, 168] width 68 height 27
type input "120"
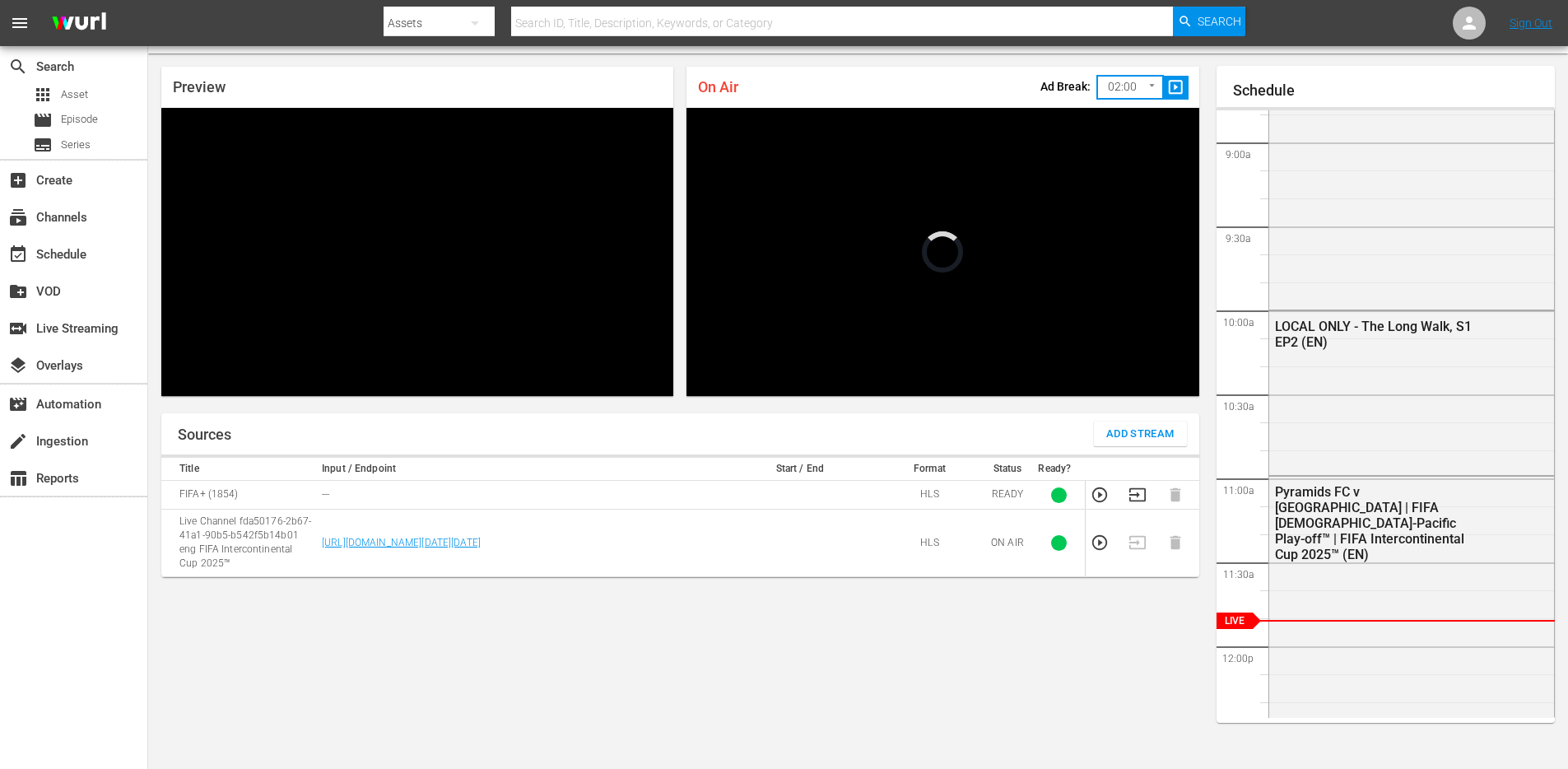
click at [1174, 85] on span "slideshow_sharp" at bounding box center [1177, 88] width 19 height 19
